Goal: Information Seeking & Learning: Learn about a topic

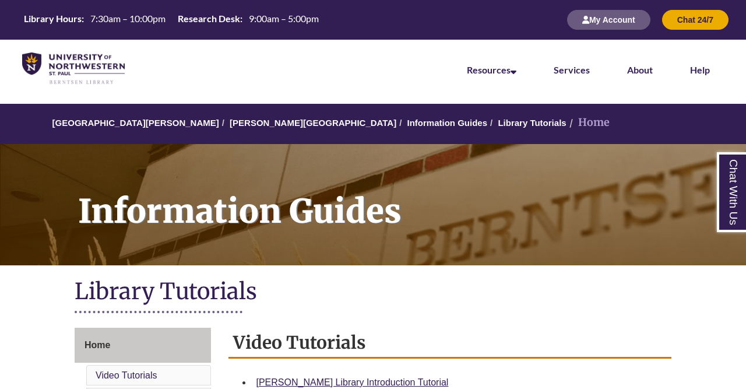
scroll to position [214, 0]
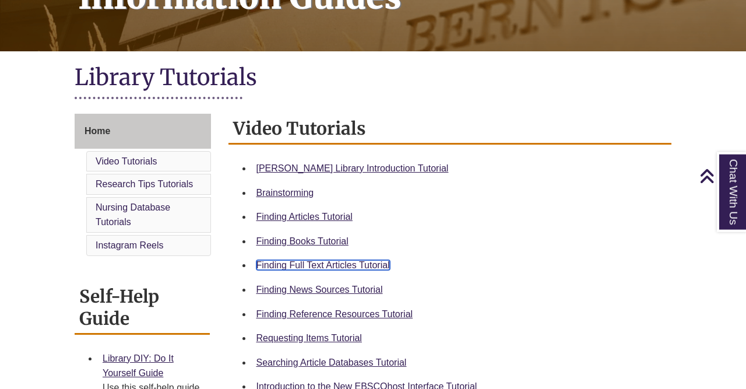
click at [356, 265] on link "Finding Full Text Articles Tutorial" at bounding box center [324, 265] width 134 height 10
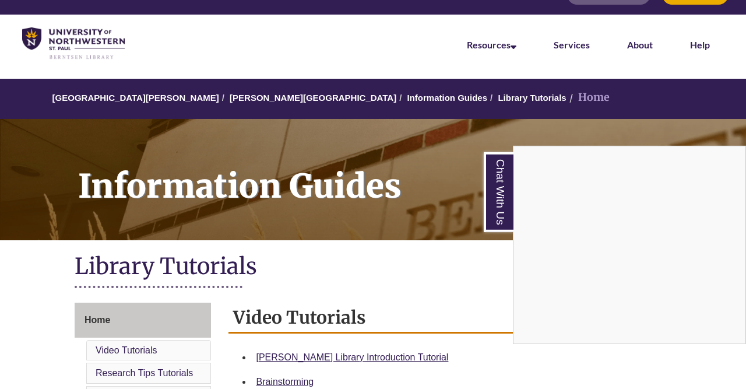
scroll to position [0, 0]
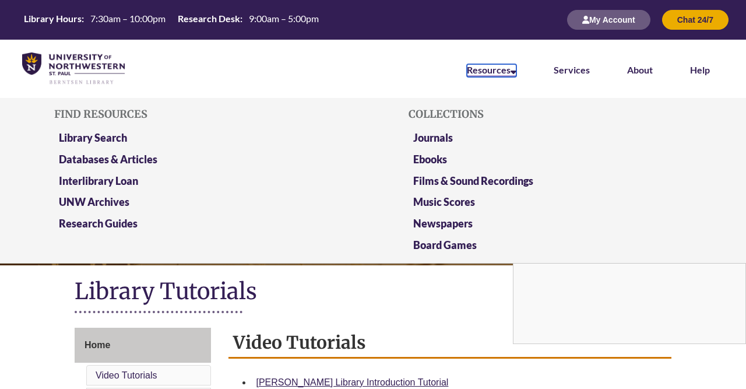
click at [483, 68] on link "Resources" at bounding box center [492, 70] width 50 height 13
click at [104, 138] on link "Library Search" at bounding box center [93, 138] width 68 height 15
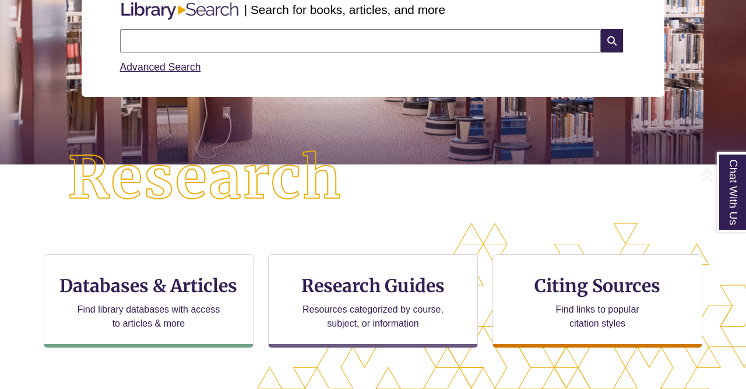
scroll to position [185, 0]
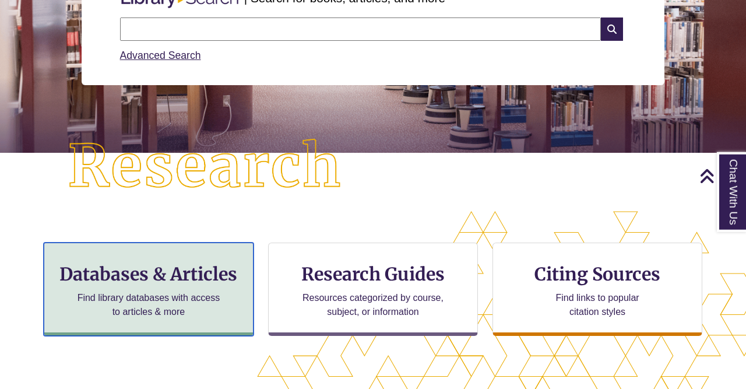
click at [203, 282] on h3 "Databases & Articles" at bounding box center [149, 274] width 190 height 22
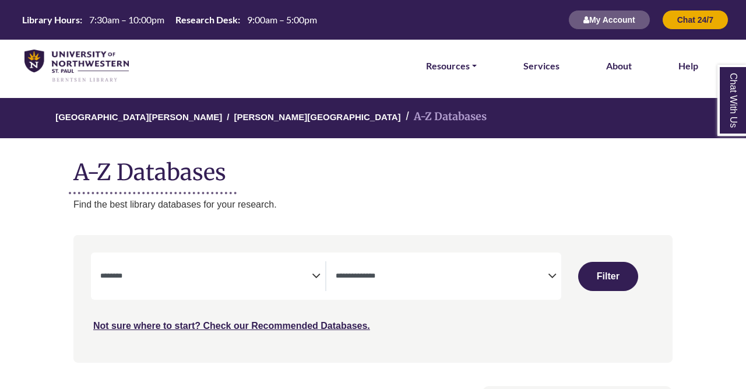
select select "Database Subject Filter"
select select "Database Types Filter"
select select "Database Subject Filter"
select select "Database Types Filter"
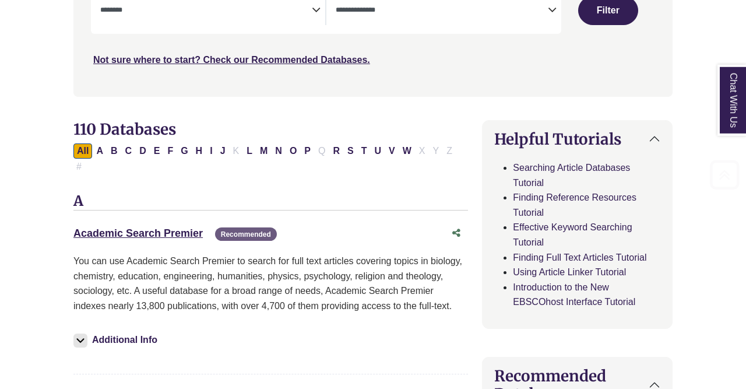
scroll to position [314, 0]
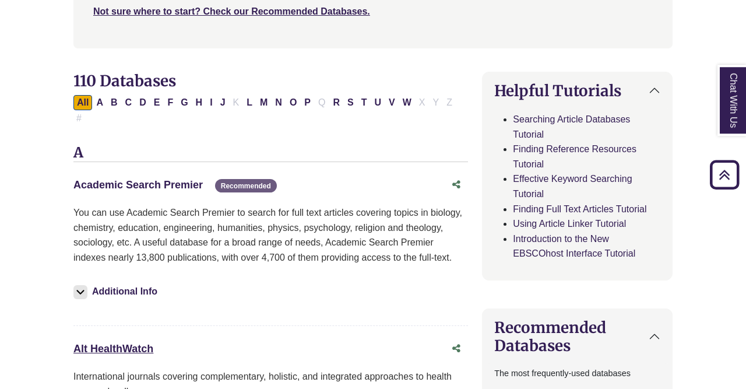
click at [153, 179] on link "Academic Search Premier This link opens in a new window" at bounding box center [137, 185] width 129 height 12
